Goal: Task Accomplishment & Management: Use online tool/utility

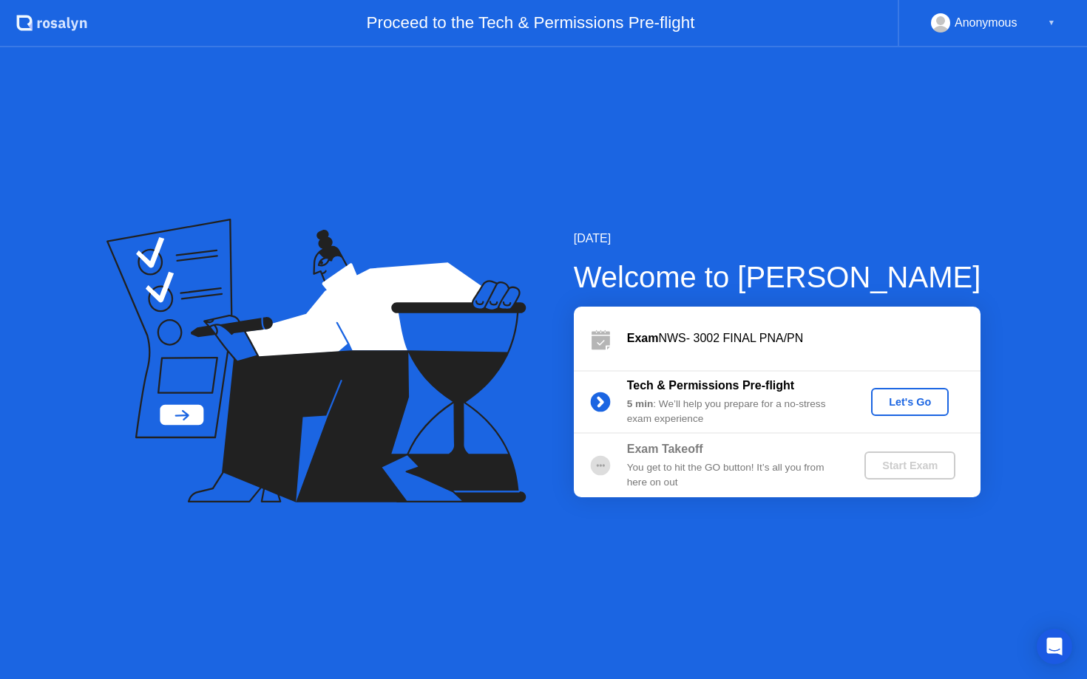
click at [903, 398] on div "Let's Go" at bounding box center [910, 402] width 66 height 12
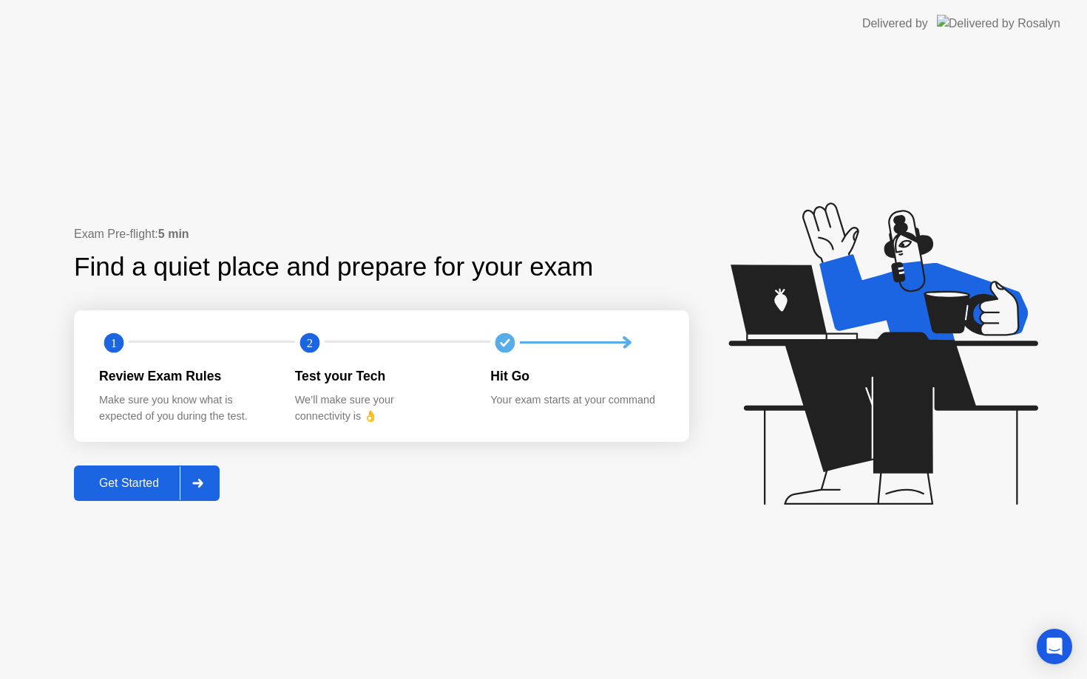
click at [125, 496] on button "Get Started" at bounding box center [147, 483] width 146 height 35
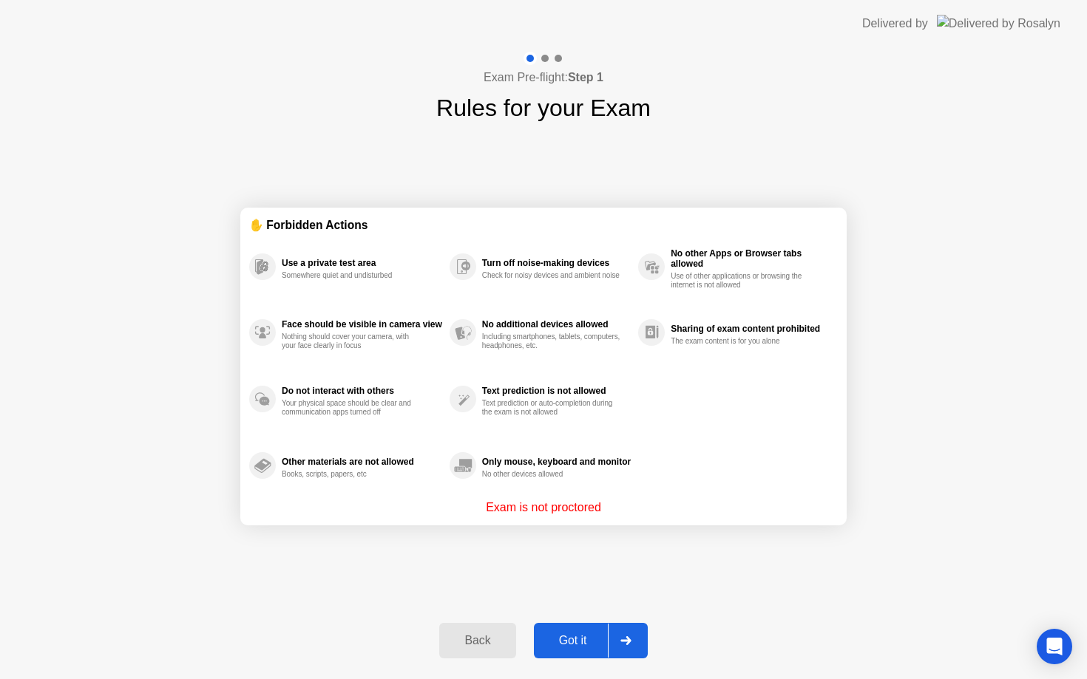
click at [574, 626] on button "Got it" at bounding box center [591, 640] width 114 height 35
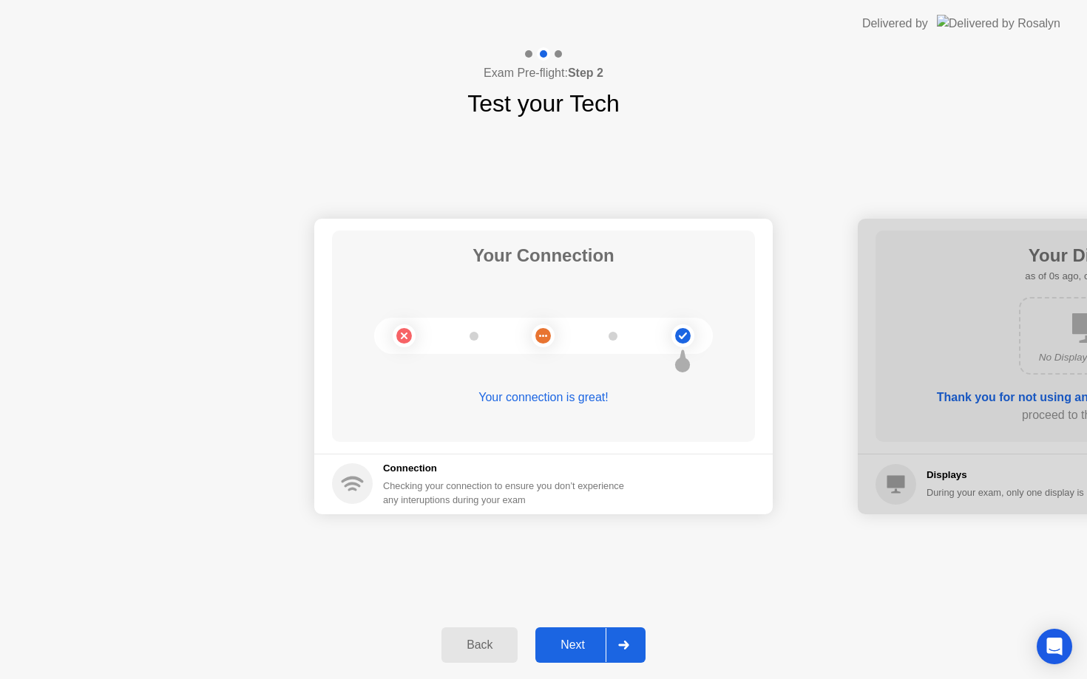
click at [616, 659] on div at bounding box center [622, 645] width 35 height 34
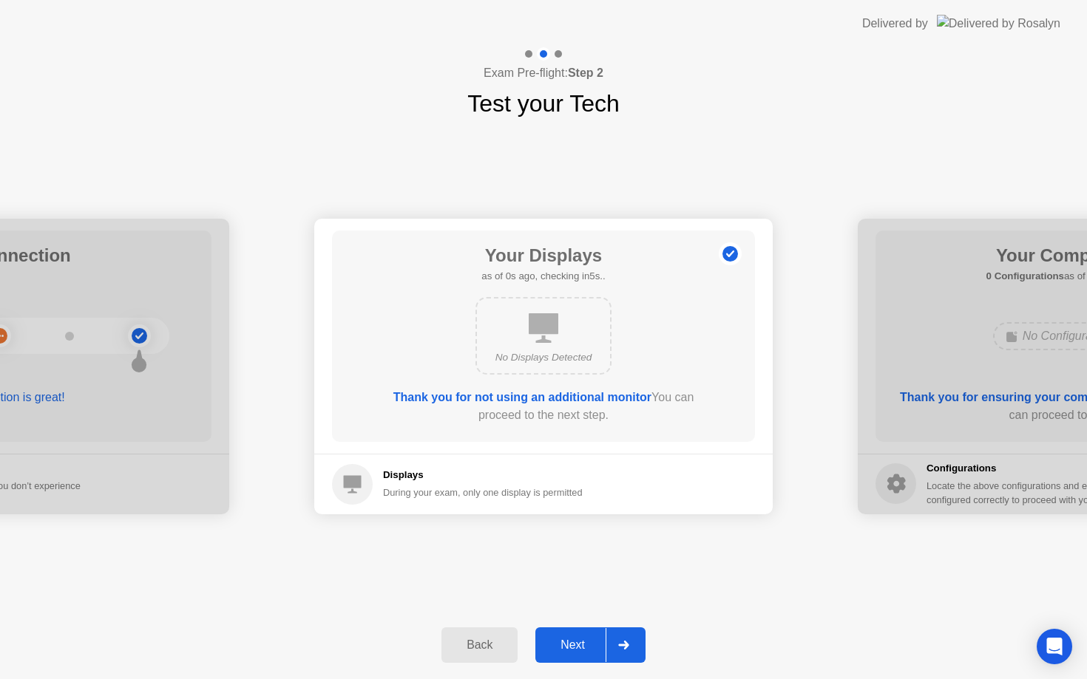
click at [616, 659] on div at bounding box center [622, 645] width 35 height 34
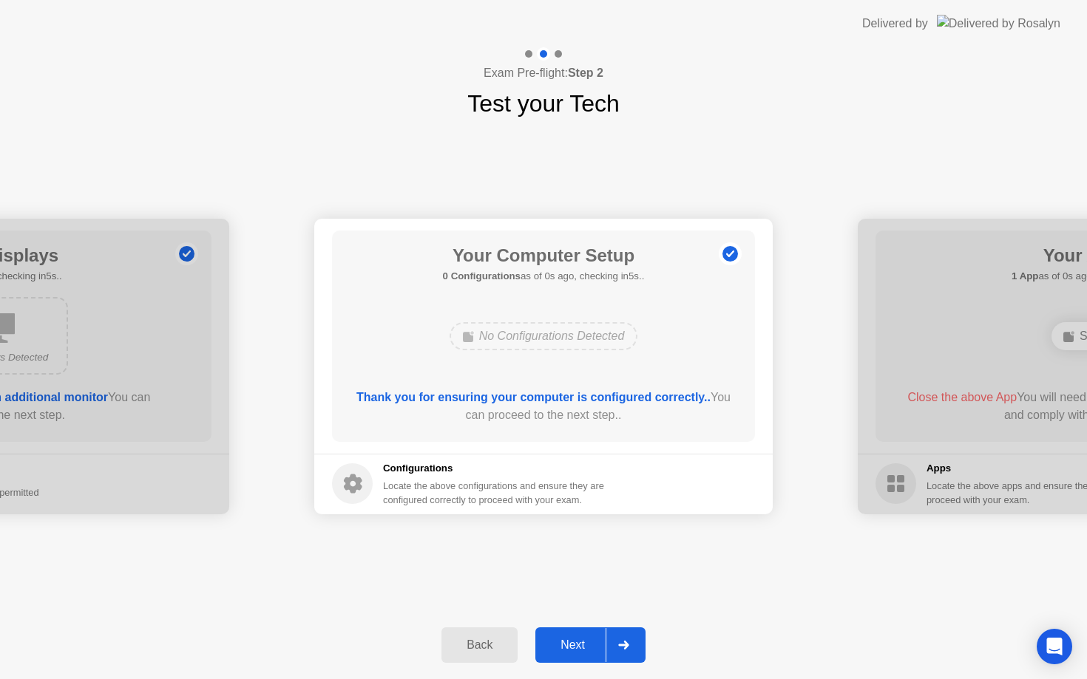
click at [616, 659] on div at bounding box center [622, 645] width 35 height 34
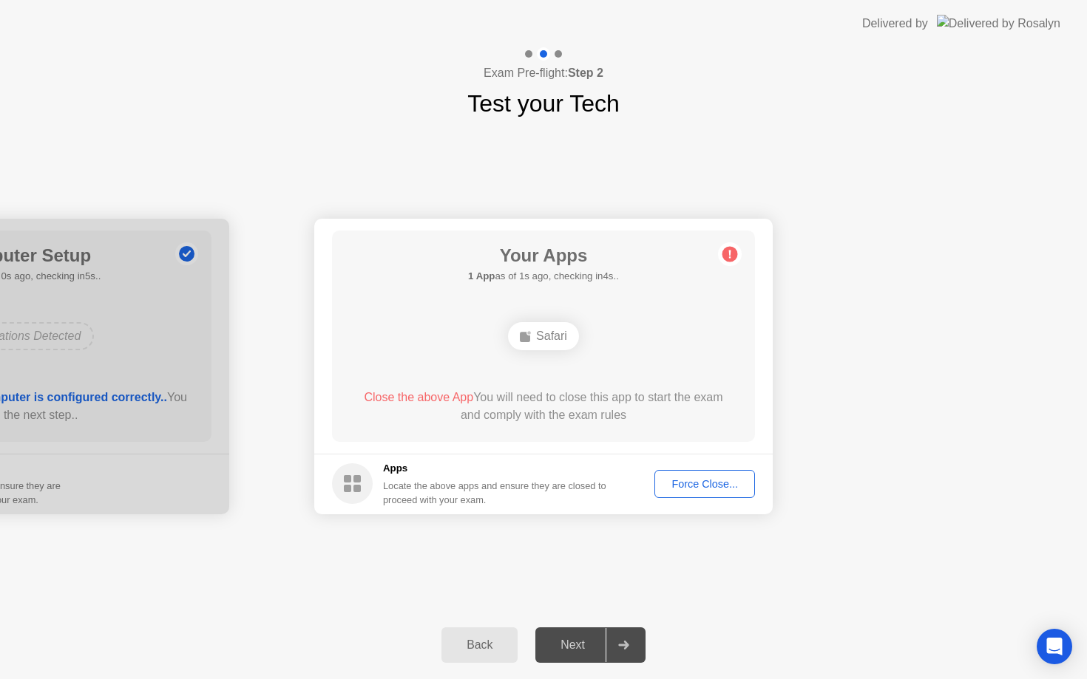
click at [616, 659] on div at bounding box center [622, 645] width 35 height 34
click at [679, 483] on div "Force Close..." at bounding box center [704, 484] width 90 height 12
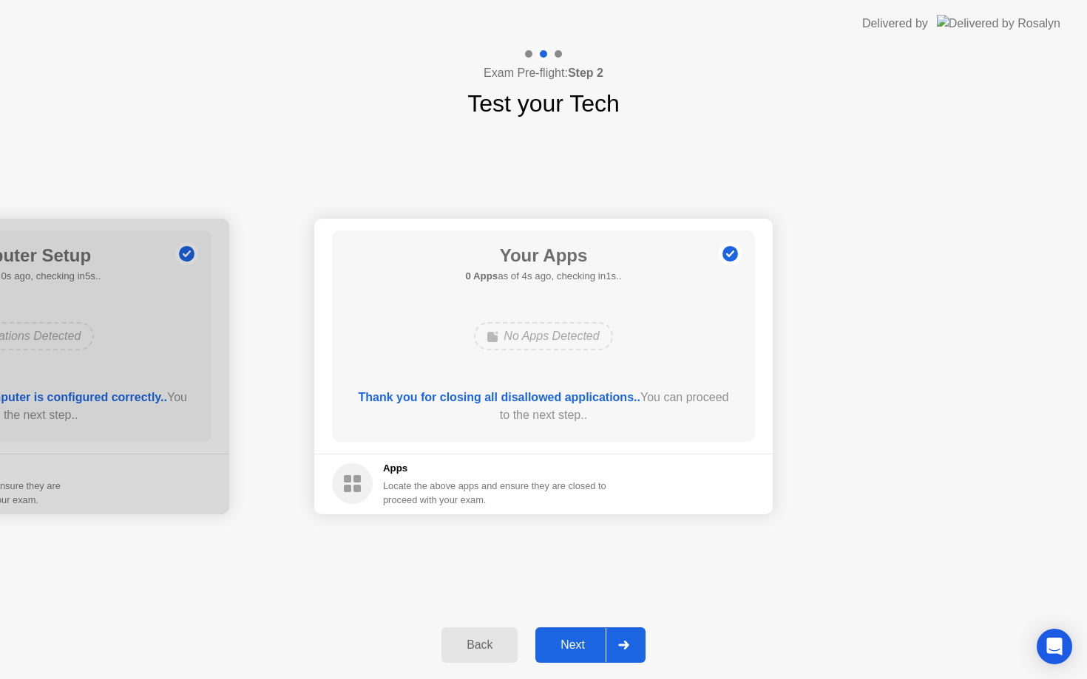
click at [578, 645] on div "Next" at bounding box center [573, 645] width 66 height 13
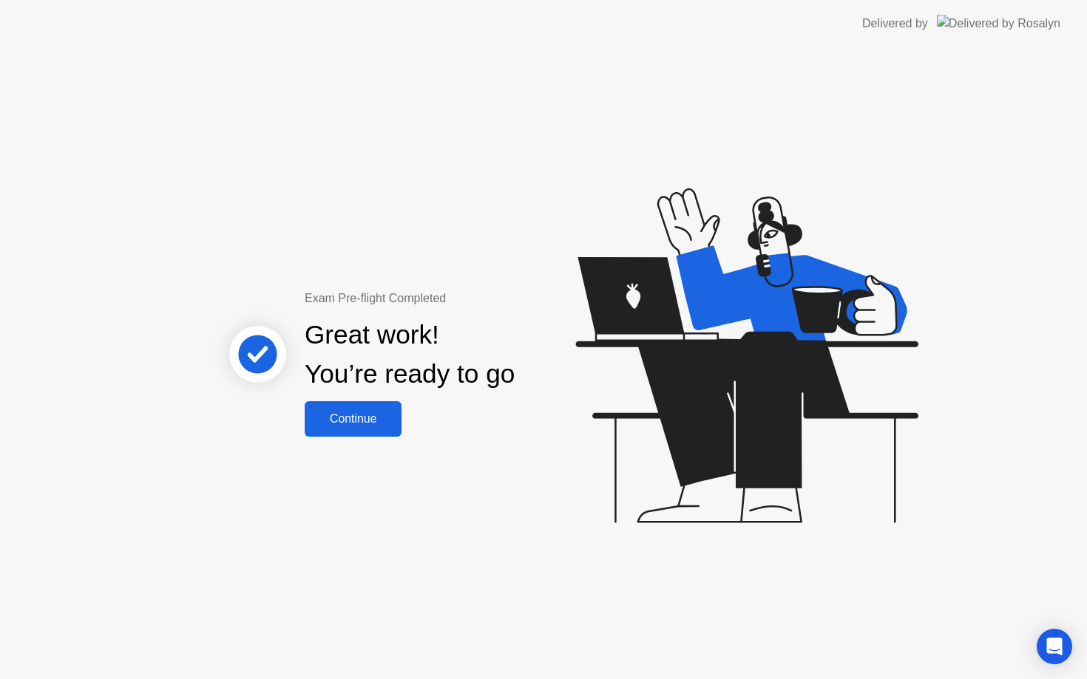
click at [382, 440] on div "Exam Pre-flight Completed Great work! You’re ready to go Continue" at bounding box center [543, 363] width 1087 height 632
click at [392, 408] on button "Continue" at bounding box center [353, 418] width 97 height 35
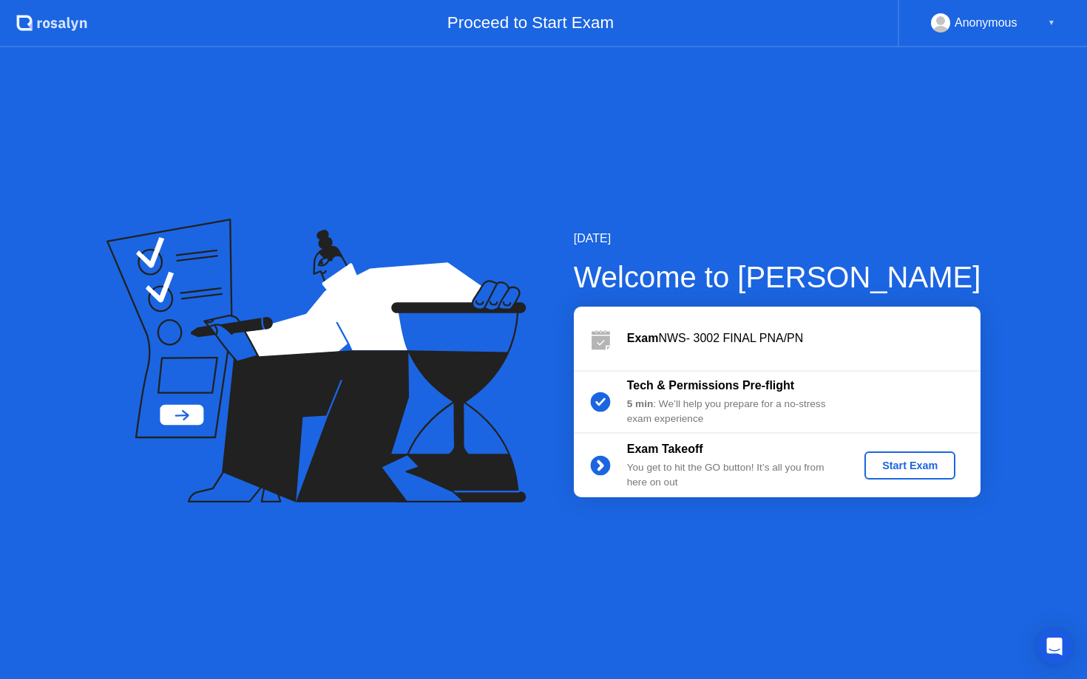
click at [919, 444] on div "Exam Takeoff You get to hit the GO button! It’s all you from here on out Start …" at bounding box center [777, 466] width 407 height 64
click at [913, 453] on button "Start Exam" at bounding box center [909, 466] width 91 height 28
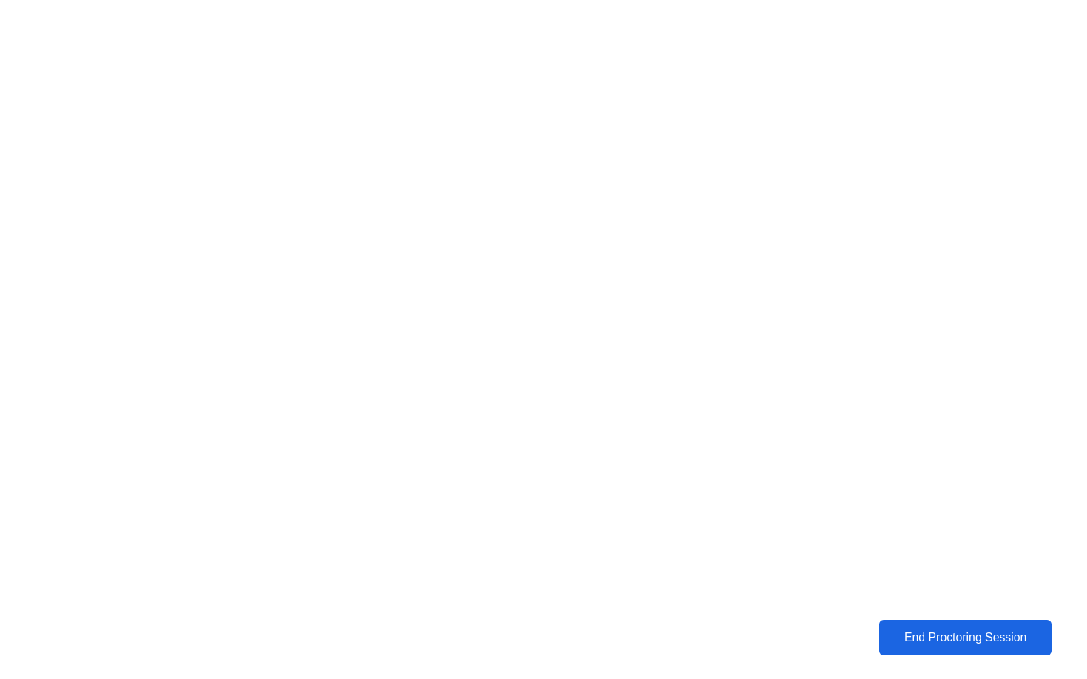
click at [914, 649] on button "End Proctoring Session" at bounding box center [965, 637] width 174 height 35
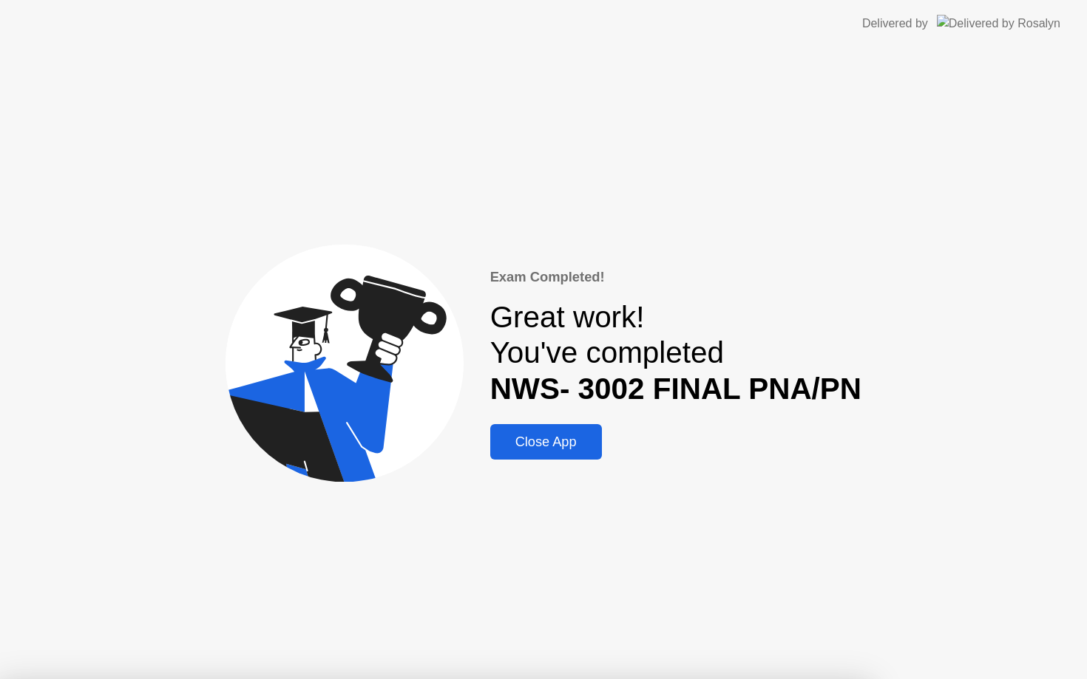
drag, startPoint x: 517, startPoint y: 370, endPoint x: 662, endPoint y: 398, distance: 148.2
click at [550, 430] on button "Close App" at bounding box center [546, 441] width 112 height 35
